Goal: Task Accomplishment & Management: Use online tool/utility

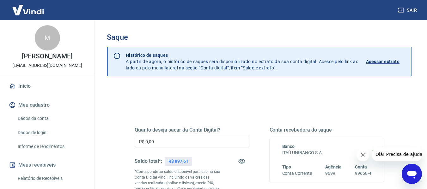
click at [209, 141] on input "R$ 0,00" at bounding box center [192, 142] width 115 height 12
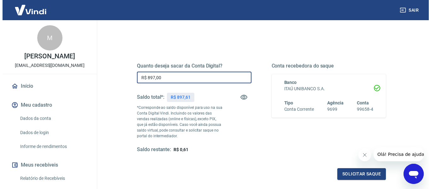
scroll to position [129, 0]
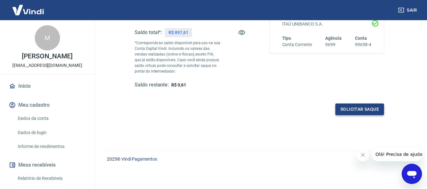
type input "R$ 897,00"
click at [359, 112] on button "Solicitar saque" at bounding box center [359, 110] width 49 height 12
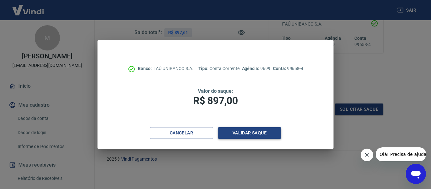
click at [269, 134] on button "Validar saque" at bounding box center [249, 133] width 63 height 12
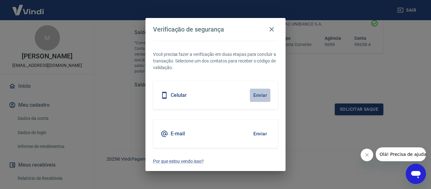
click at [262, 97] on button "Enviar" at bounding box center [260, 95] width 21 height 13
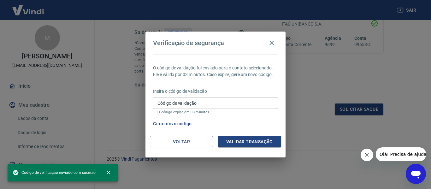
click at [205, 107] on input "Código de validação" at bounding box center [215, 103] width 125 height 12
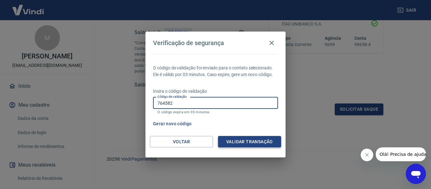
click at [236, 142] on button "Validar transação" at bounding box center [249, 142] width 63 height 12
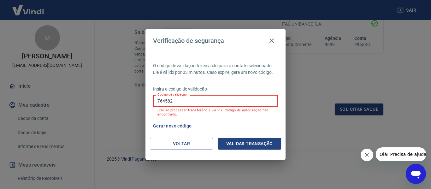
drag, startPoint x: 203, startPoint y: 106, endPoint x: 129, endPoint y: 110, distance: 74.6
click at [129, 110] on div "Verificação de segurança O código de validação foi enviado para o contato selec…" at bounding box center [215, 94] width 431 height 189
type input "764582"
click at [241, 140] on button "Validar transação" at bounding box center [249, 144] width 63 height 12
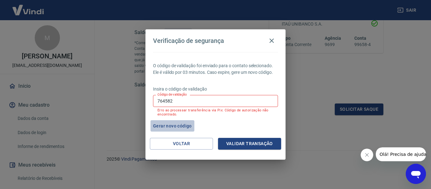
click at [187, 127] on button "Gerar novo código" at bounding box center [173, 126] width 44 height 12
click at [190, 126] on button "Gerar novo código" at bounding box center [173, 126] width 44 height 12
click at [198, 142] on button "Voltar" at bounding box center [181, 144] width 63 height 12
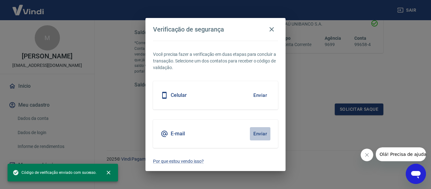
click at [259, 133] on button "Enviar" at bounding box center [260, 133] width 21 height 13
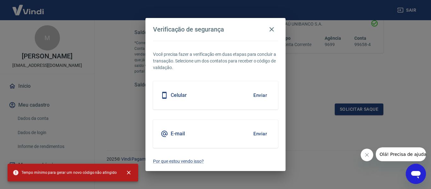
drag, startPoint x: 271, startPoint y: 28, endPoint x: 301, endPoint y: 60, distance: 43.4
click at [272, 28] on icon "button" at bounding box center [272, 30] width 8 height 8
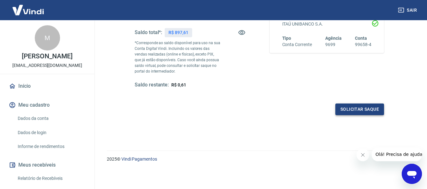
click at [341, 110] on button "Solicitar saque" at bounding box center [359, 110] width 49 height 12
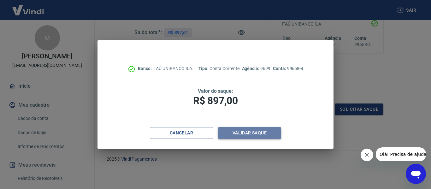
click at [250, 138] on button "Validar saque" at bounding box center [249, 133] width 63 height 12
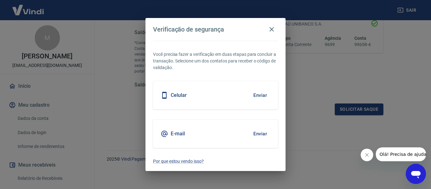
click at [265, 135] on button "Enviar" at bounding box center [260, 133] width 21 height 13
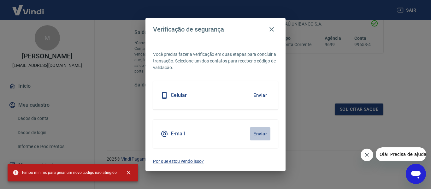
click at [257, 135] on button "Enviar" at bounding box center [260, 133] width 21 height 13
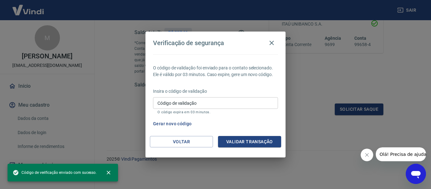
click at [224, 97] on input "Código de validação" at bounding box center [215, 103] width 125 height 12
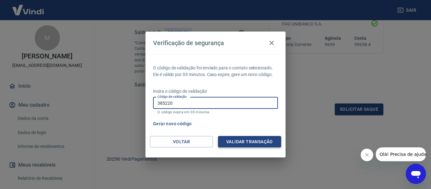
type input "385220"
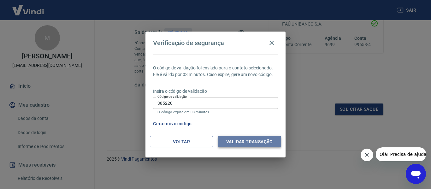
click at [256, 141] on button "Validar transação" at bounding box center [249, 142] width 63 height 12
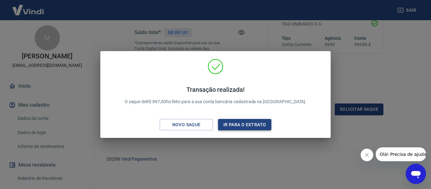
click at [239, 125] on button "Ir para o extrato" at bounding box center [244, 125] width 53 height 12
